Goal: Task Accomplishment & Management: Use online tool/utility

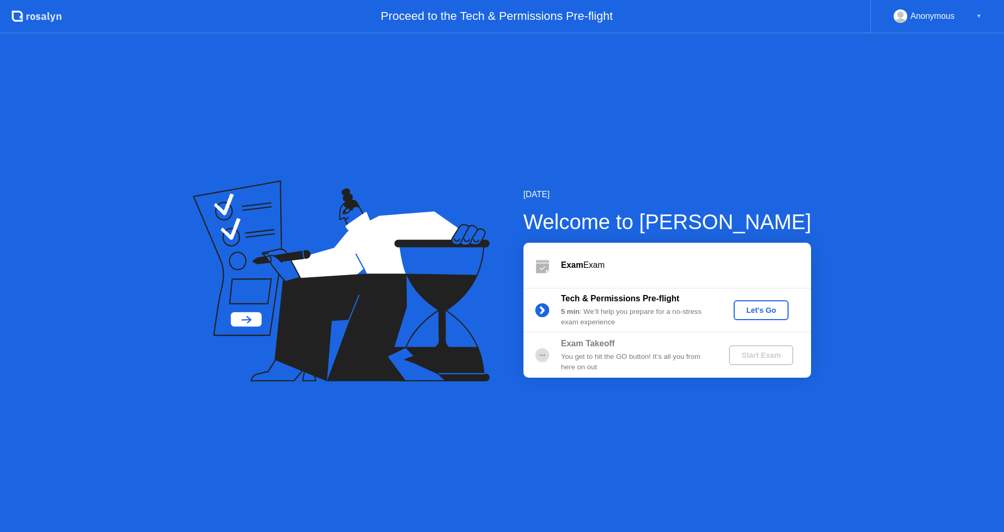
click at [757, 317] on button "Let's Go" at bounding box center [761, 310] width 55 height 20
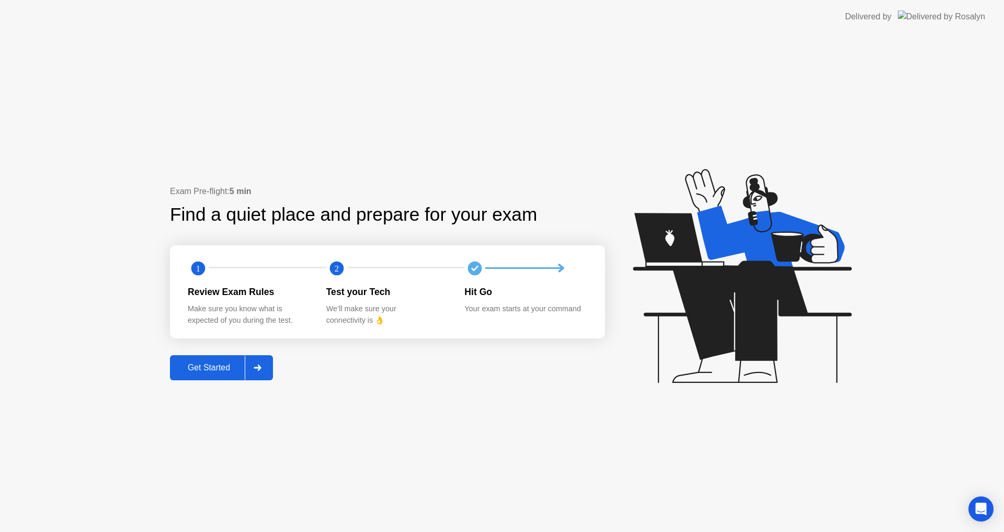
click at [237, 361] on button "Get Started" at bounding box center [221, 367] width 103 height 25
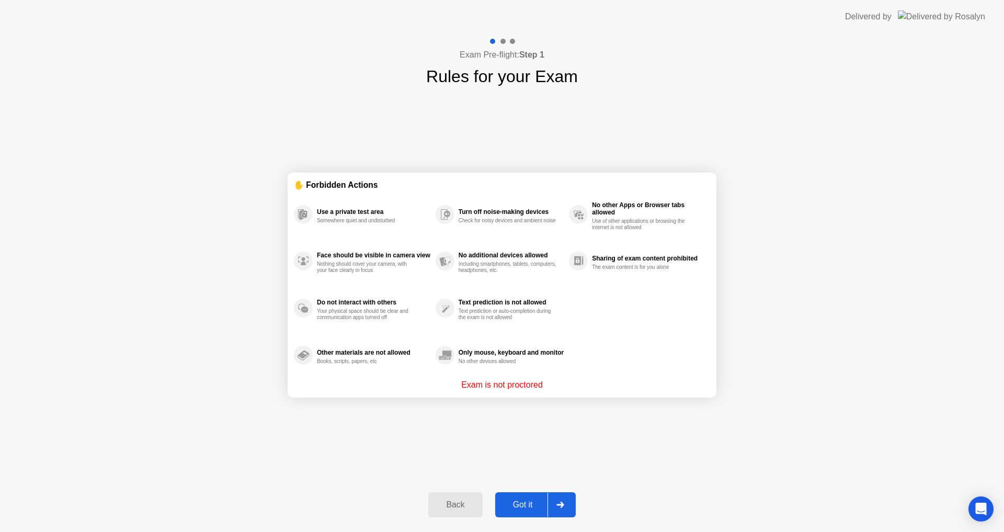
click at [504, 503] on div "Got it" at bounding box center [522, 504] width 49 height 9
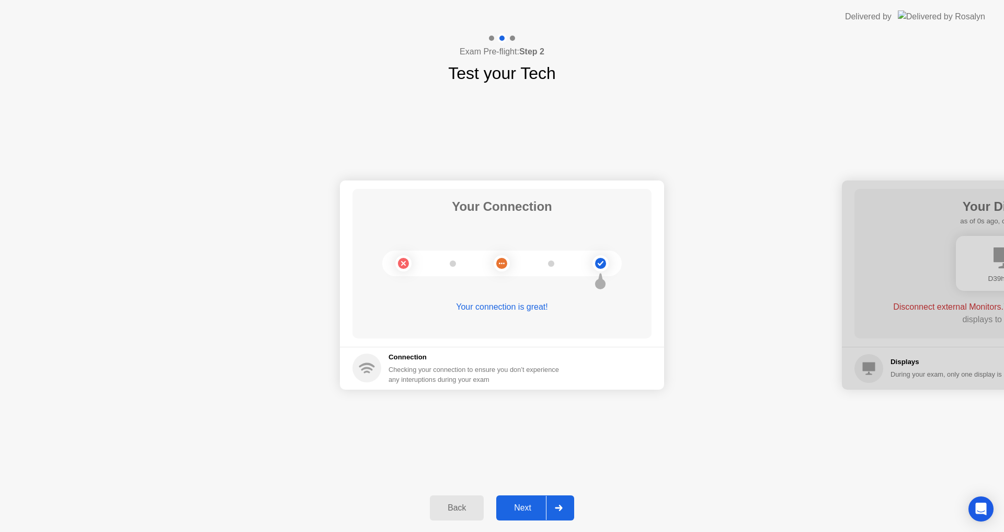
click at [517, 500] on button "Next" at bounding box center [535, 507] width 78 height 25
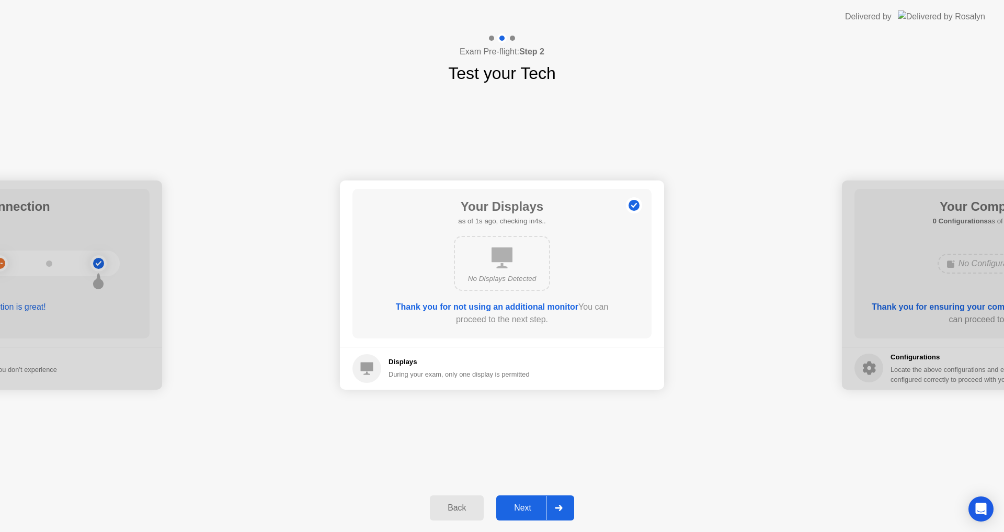
click at [523, 508] on div "Next" at bounding box center [522, 507] width 47 height 9
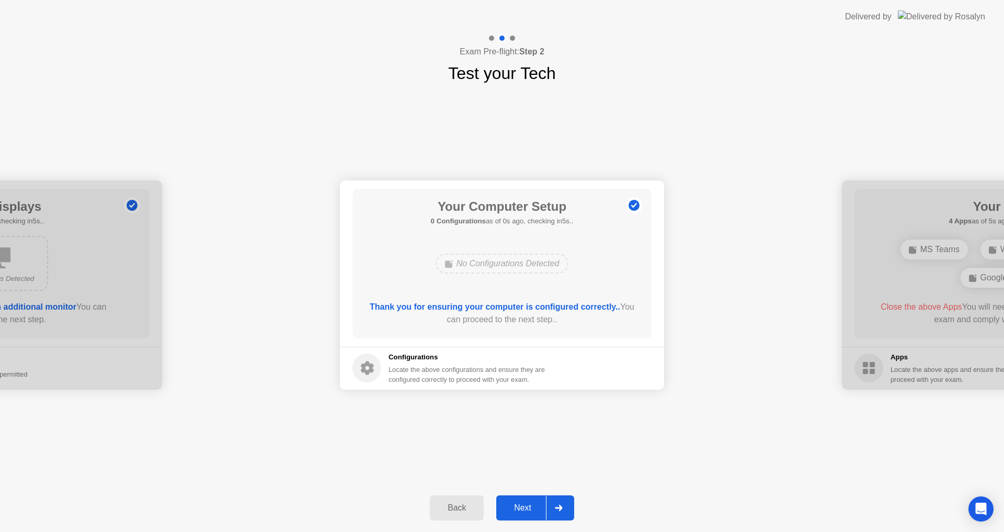
click at [523, 508] on div "Next" at bounding box center [522, 507] width 47 height 9
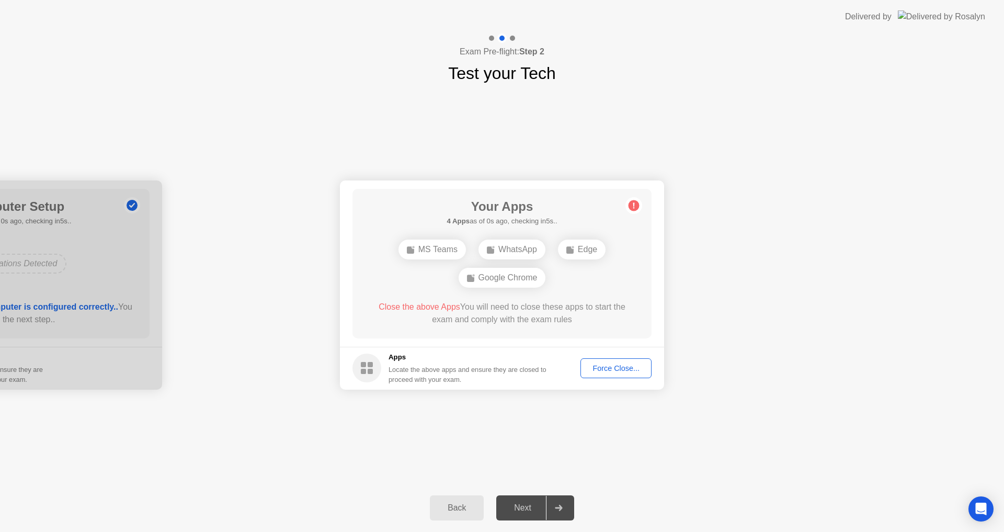
click at [593, 372] on div "Force Close..." at bounding box center [616, 368] width 64 height 8
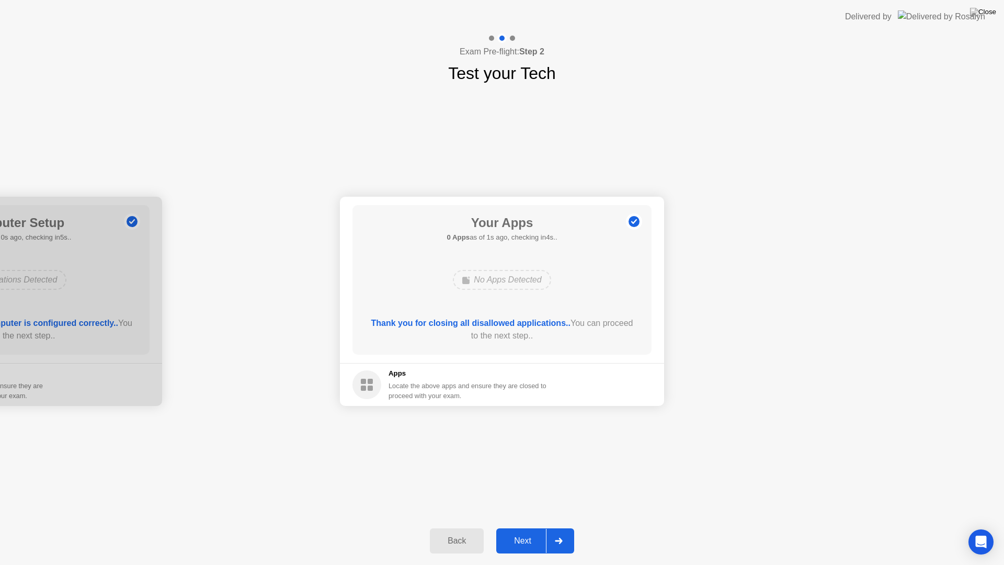
click at [516, 531] on div "Next" at bounding box center [522, 540] width 47 height 9
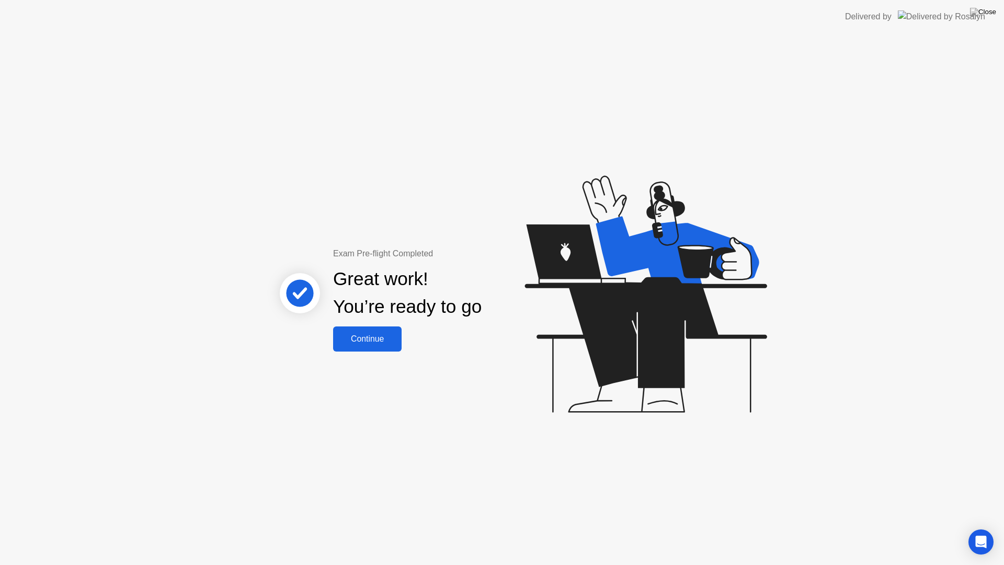
click at [379, 343] on div "Continue" at bounding box center [367, 338] width 62 height 9
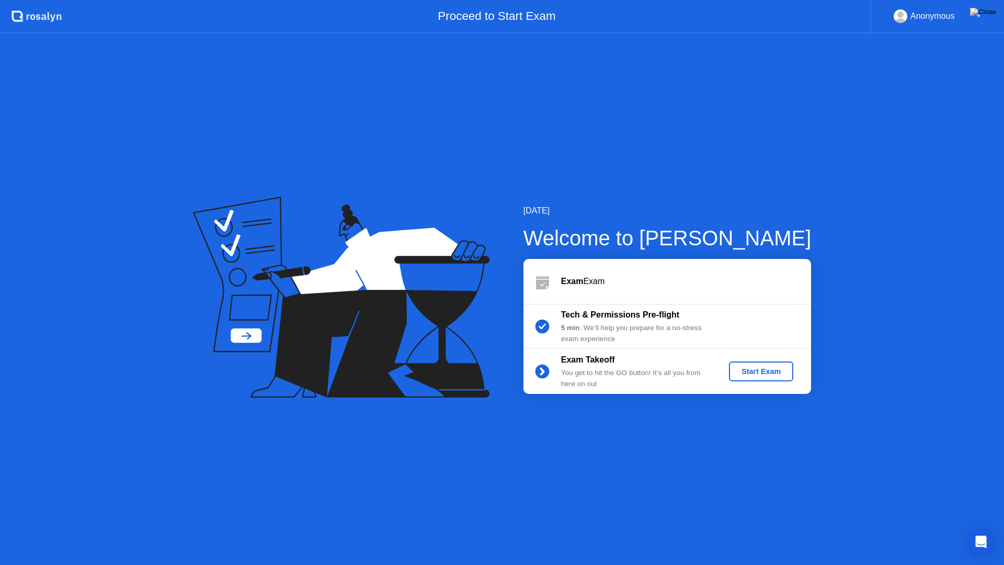
click at [754, 373] on div "Start Exam" at bounding box center [761, 371] width 56 height 8
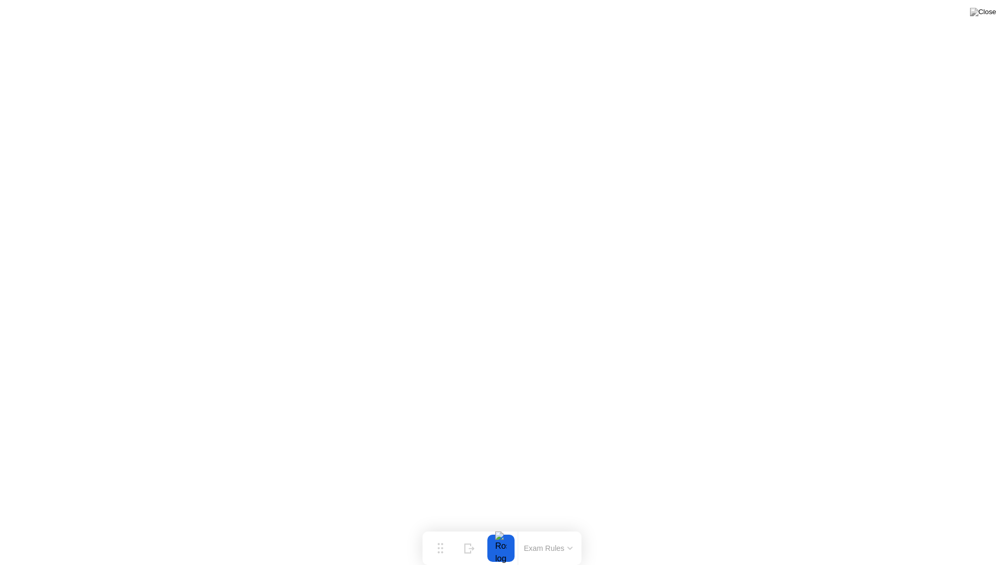
click at [994, 6] on button at bounding box center [982, 12] width 31 height 14
